Goal: Information Seeking & Learning: Check status

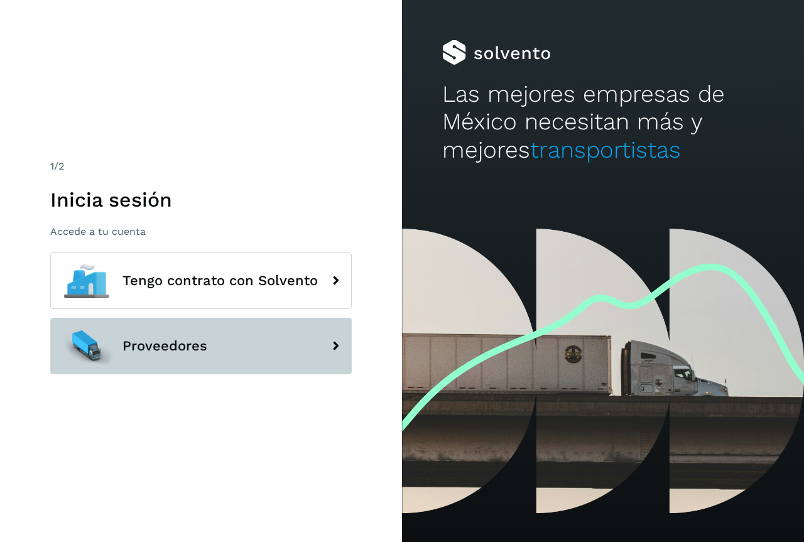
click at [185, 342] on span "Proveedores" at bounding box center [165, 346] width 85 height 15
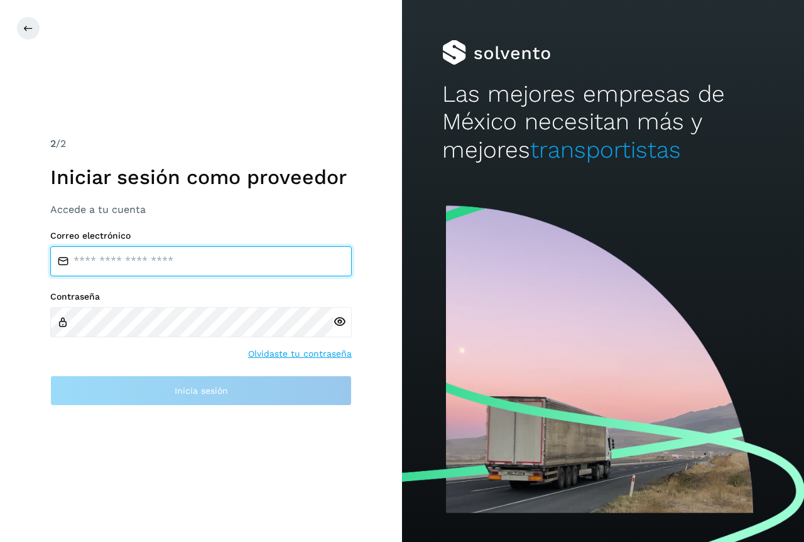
type input "**********"
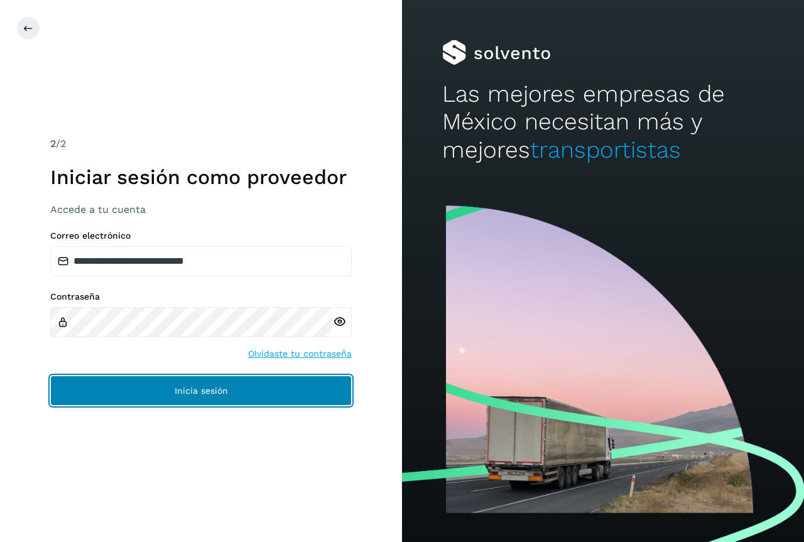
click at [195, 399] on button "Inicia sesión" at bounding box center [201, 391] width 302 height 30
click at [192, 393] on span "Inicia sesión" at bounding box center [201, 390] width 53 height 9
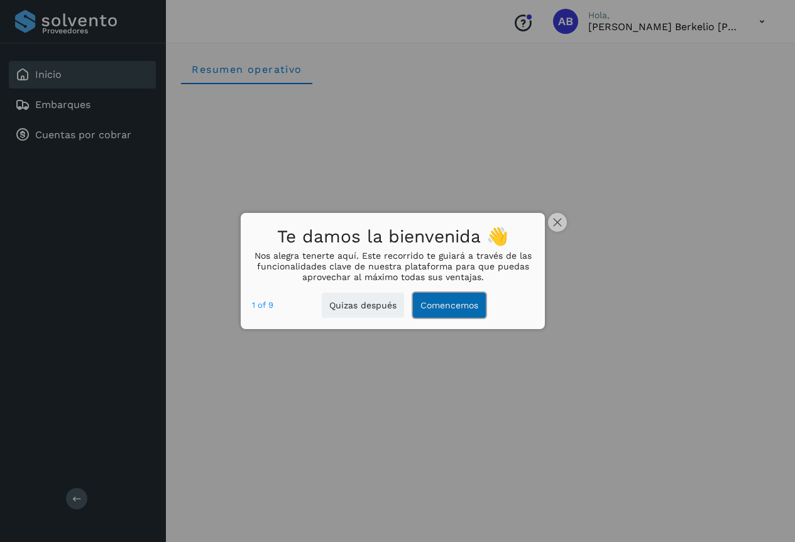
click at [452, 302] on button "Comencemos" at bounding box center [449, 306] width 73 height 26
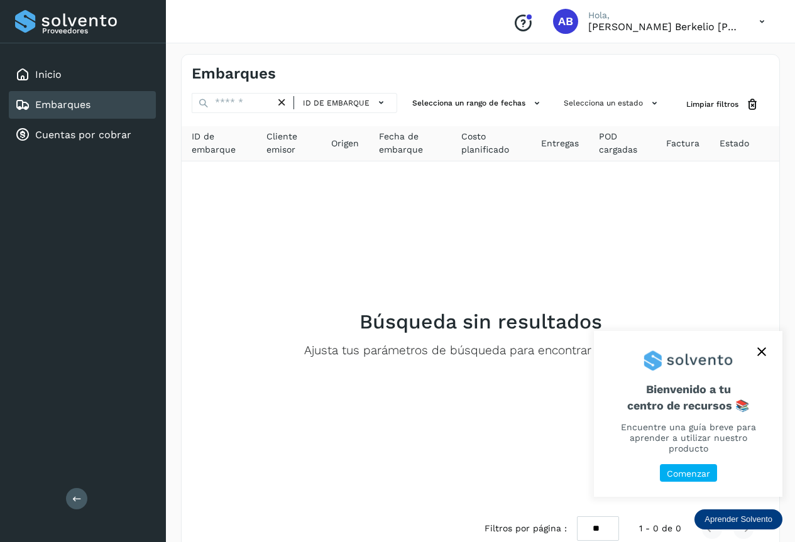
click at [686, 476] on p "Comenzar" at bounding box center [688, 474] width 43 height 11
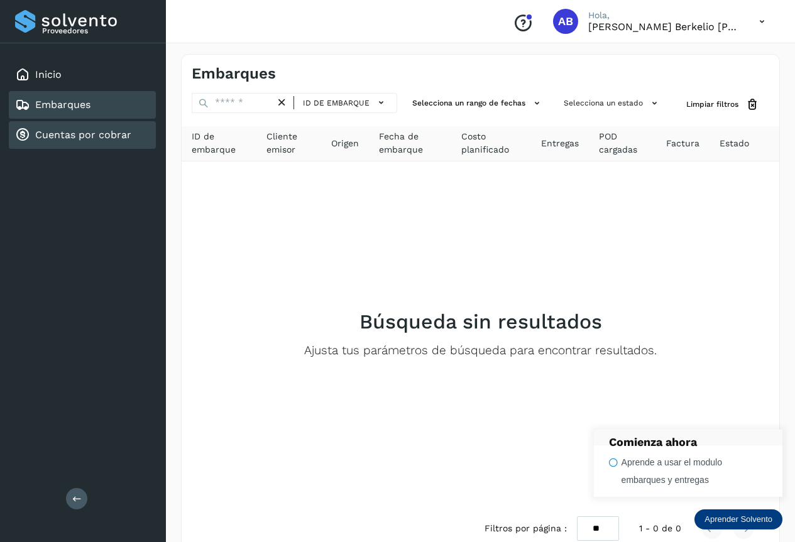
click at [89, 135] on link "Cuentas por cobrar" at bounding box center [83, 135] width 96 height 12
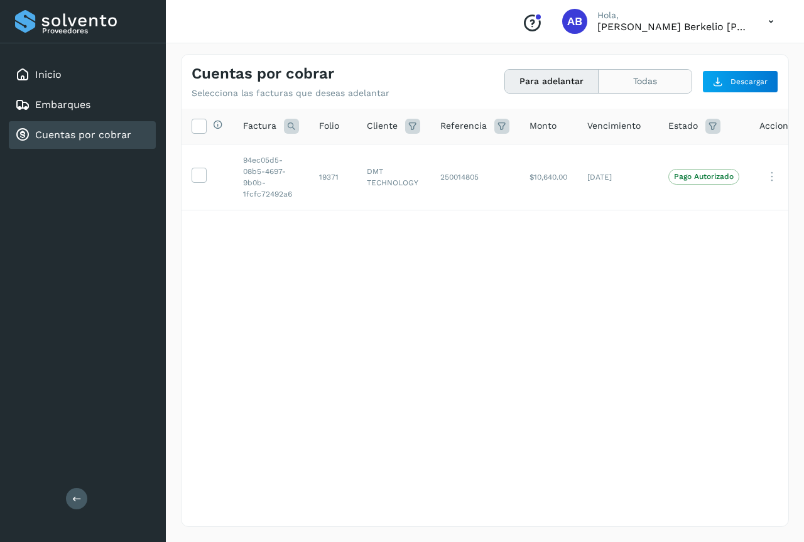
click at [654, 85] on button "Todas" at bounding box center [645, 81] width 93 height 23
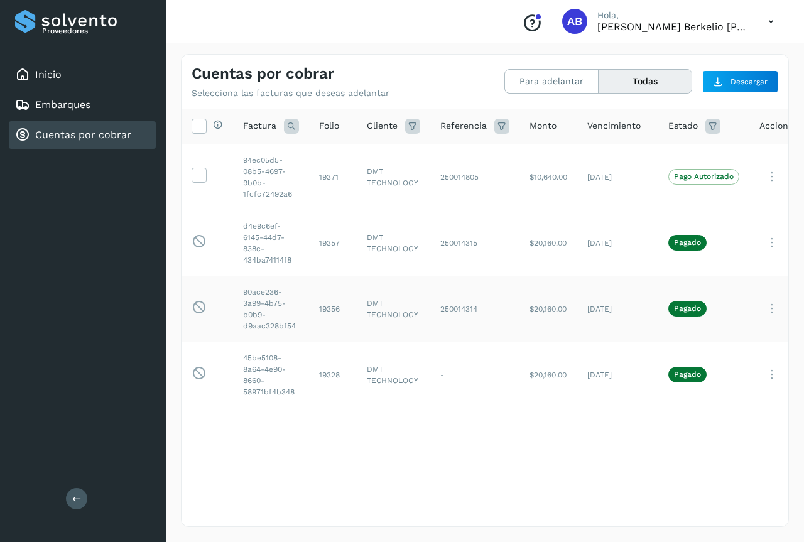
click at [775, 305] on icon at bounding box center [772, 309] width 25 height 26
click at [690, 341] on button "Ver Detalle" at bounding box center [730, 339] width 150 height 25
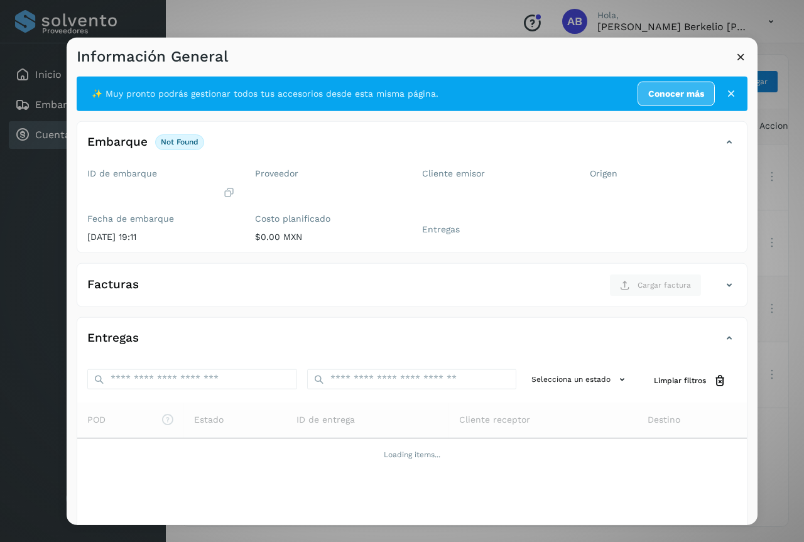
click at [745, 53] on icon at bounding box center [740, 56] width 13 height 13
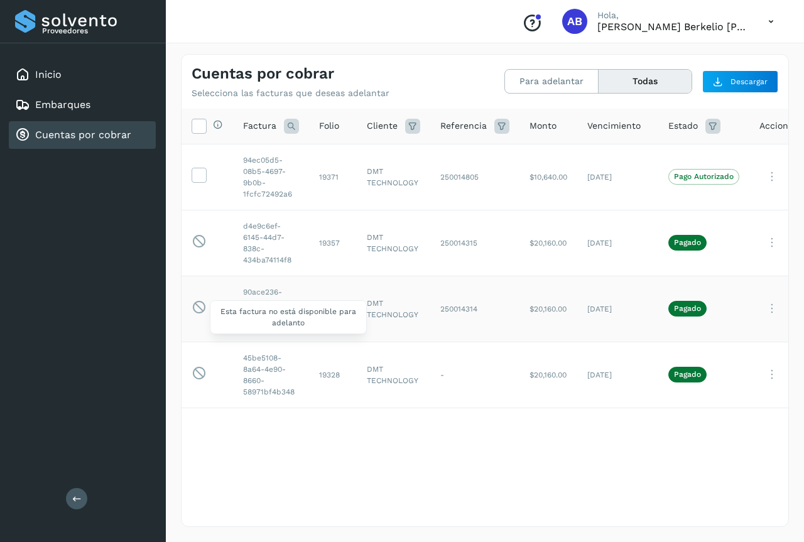
click at [202, 307] on icon at bounding box center [199, 308] width 15 height 16
click at [265, 293] on td "90ace236-3a99-4b75-b0b9-d9aac328bf54" at bounding box center [271, 309] width 76 height 66
click at [774, 307] on icon at bounding box center [772, 309] width 25 height 26
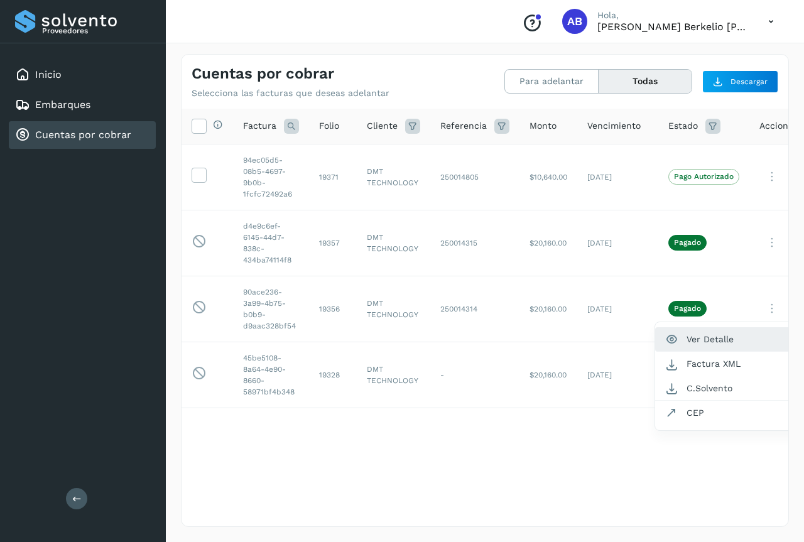
click at [714, 340] on button "Ver Detalle" at bounding box center [730, 339] width 150 height 25
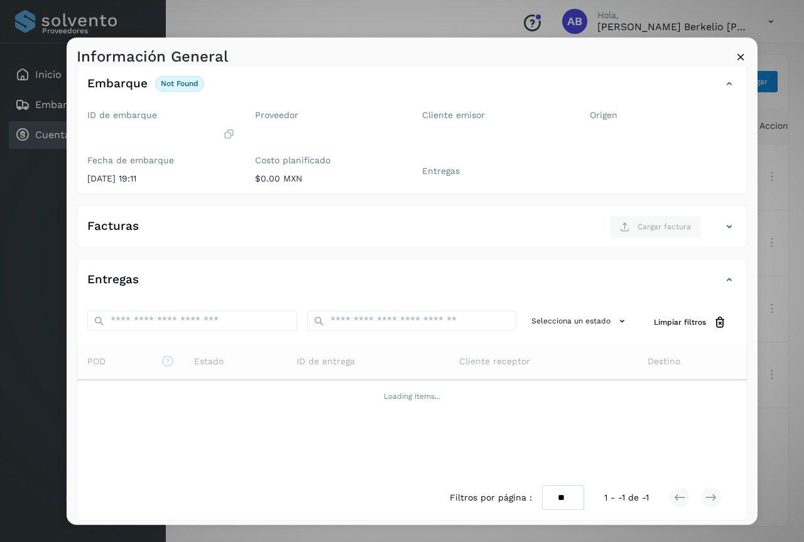
scroll to position [63, 0]
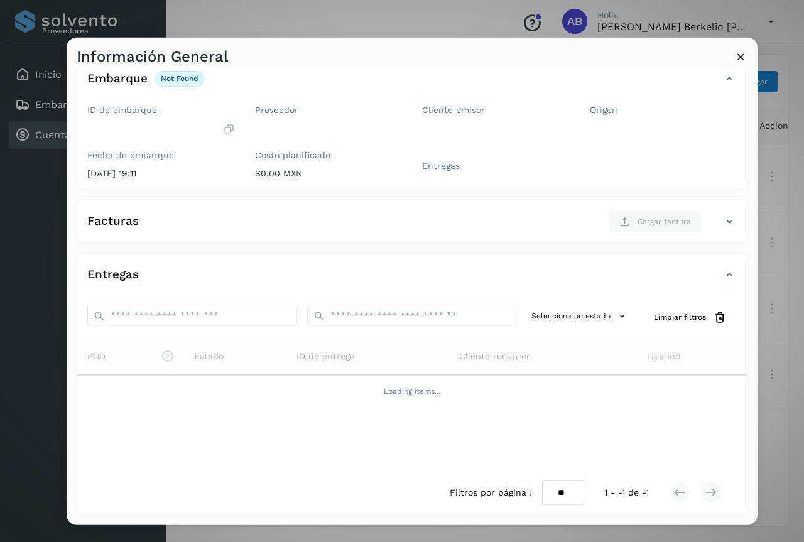
click at [106, 220] on h4 "Facturas" at bounding box center [113, 221] width 52 height 14
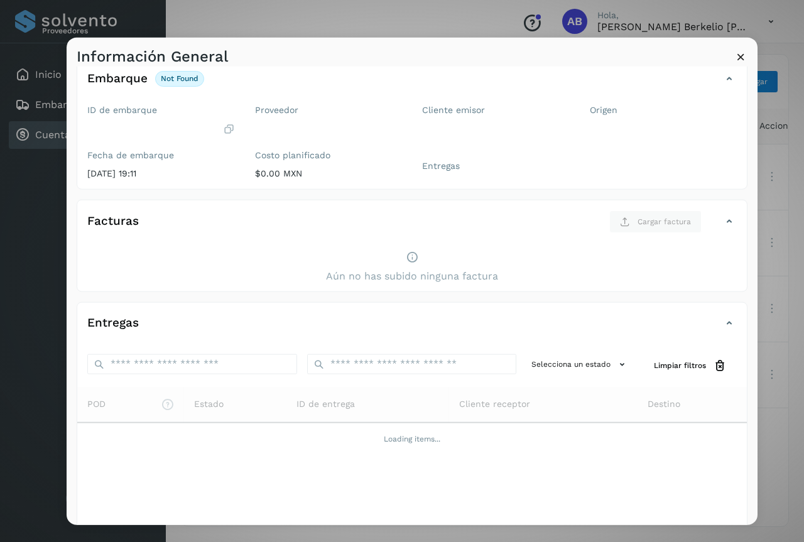
click at [722, 222] on icon at bounding box center [729, 221] width 15 height 15
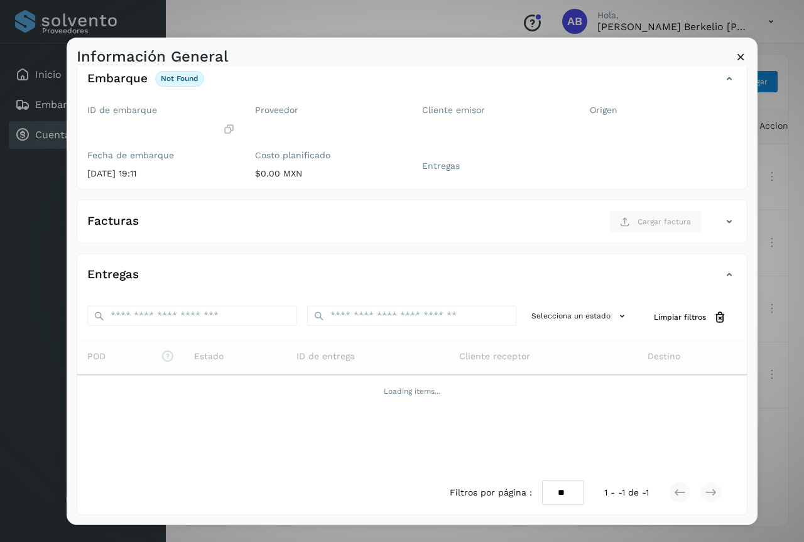
click at [742, 53] on icon at bounding box center [740, 56] width 13 height 13
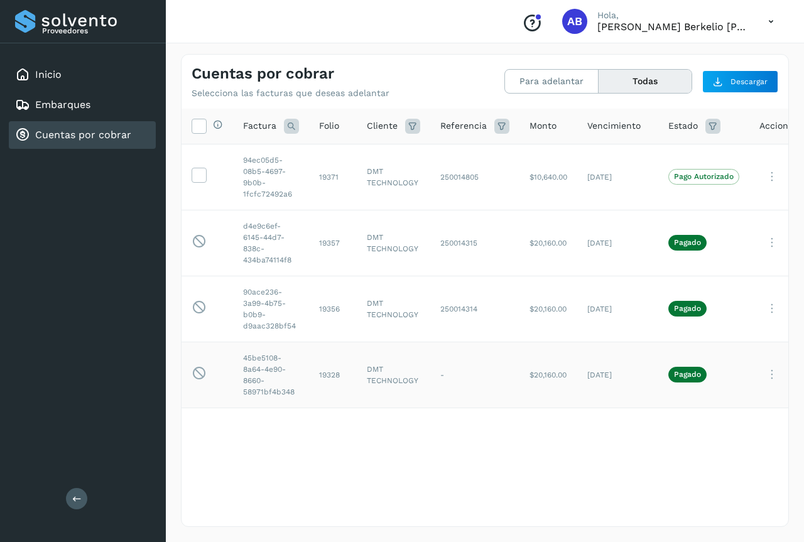
click at [771, 374] on icon at bounding box center [772, 375] width 25 height 26
click at [719, 270] on button "Ver Detalle" at bounding box center [730, 271] width 150 height 25
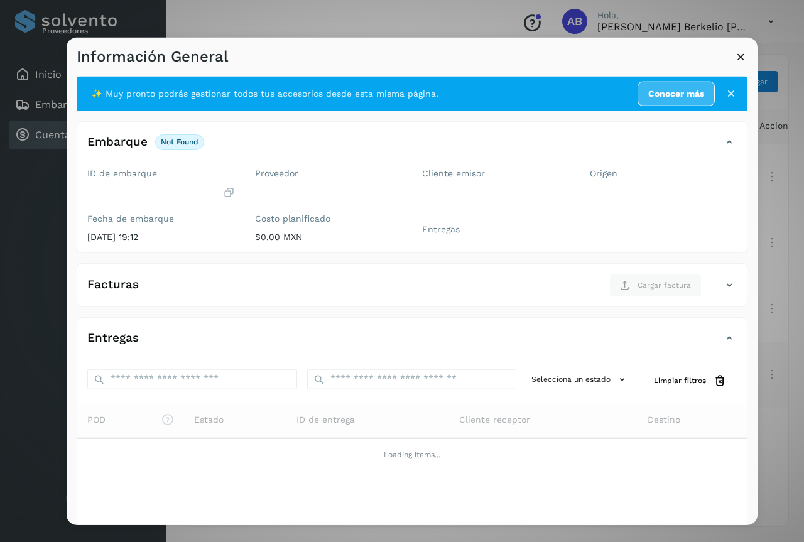
click at [743, 53] on icon at bounding box center [740, 56] width 13 height 13
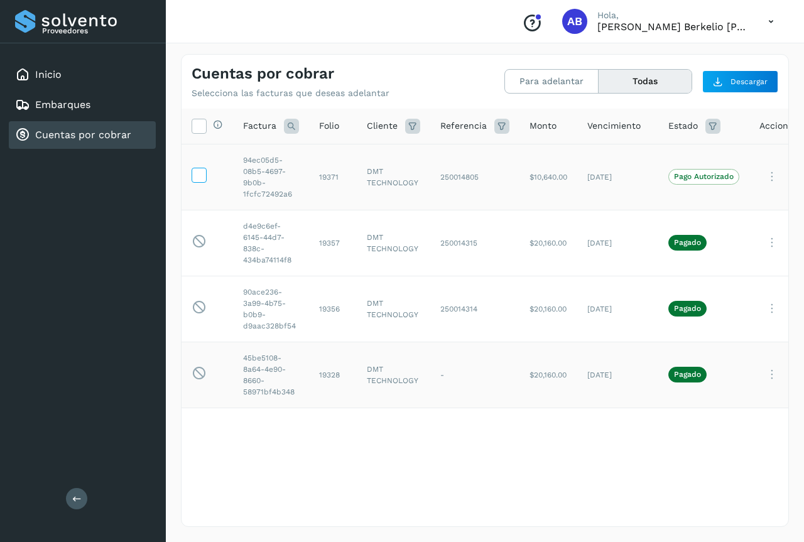
click at [204, 174] on icon at bounding box center [198, 174] width 13 height 13
